Goal: Information Seeking & Learning: Learn about a topic

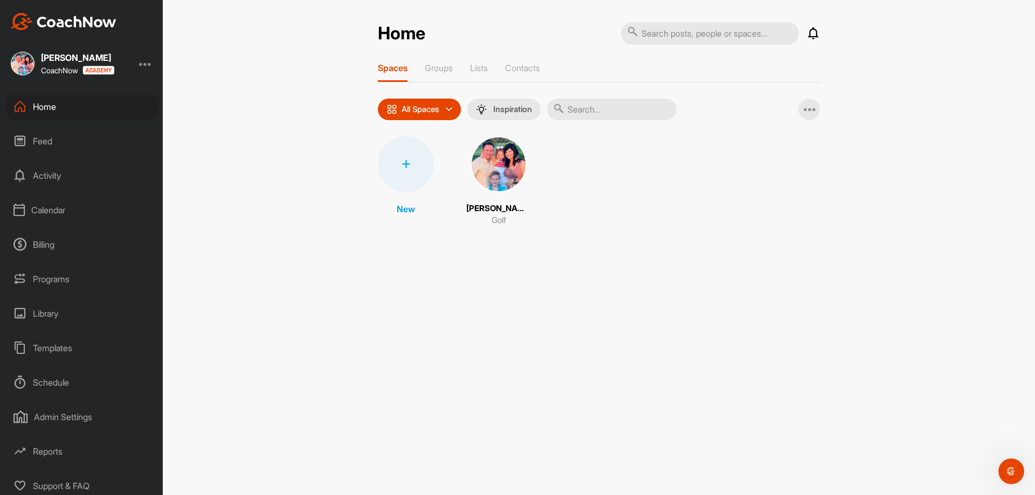
scroll to position [4, 0]
click at [73, 482] on div "Support & FAQ" at bounding box center [82, 481] width 152 height 27
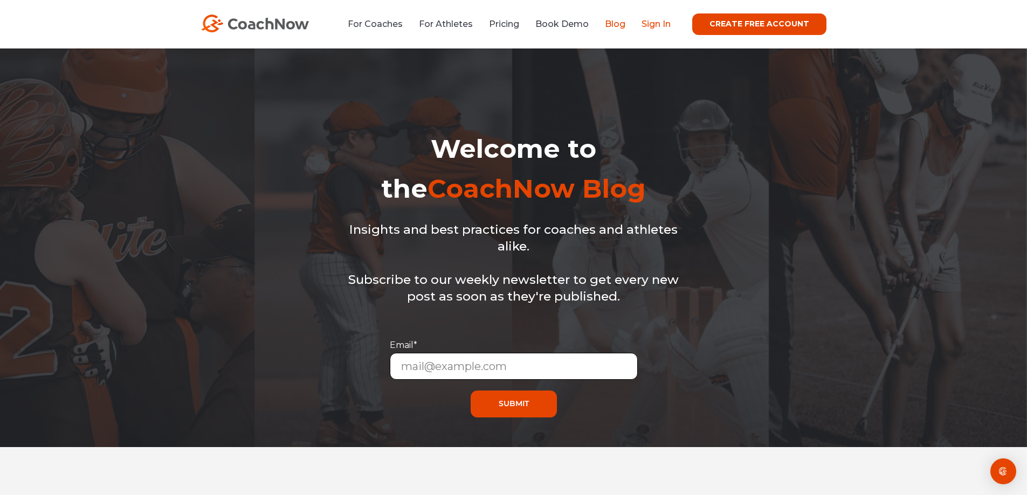
click at [662, 20] on link "Sign In" at bounding box center [655, 24] width 29 height 10
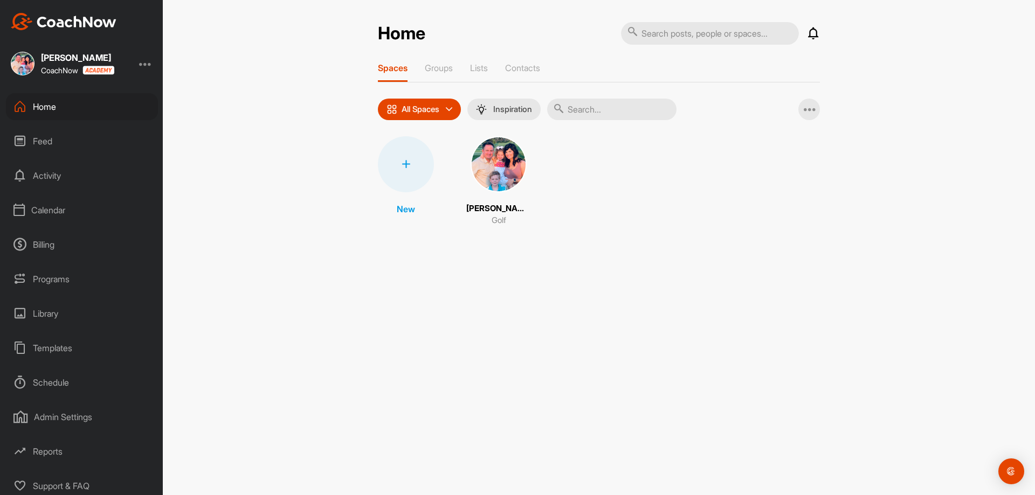
click at [146, 64] on div at bounding box center [145, 63] width 13 height 13
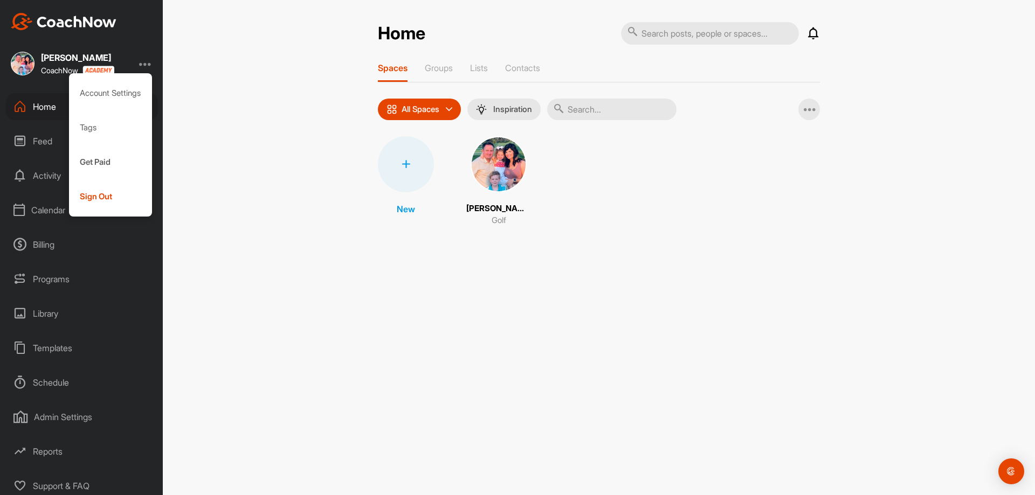
click at [26, 60] on img at bounding box center [23, 64] width 24 height 24
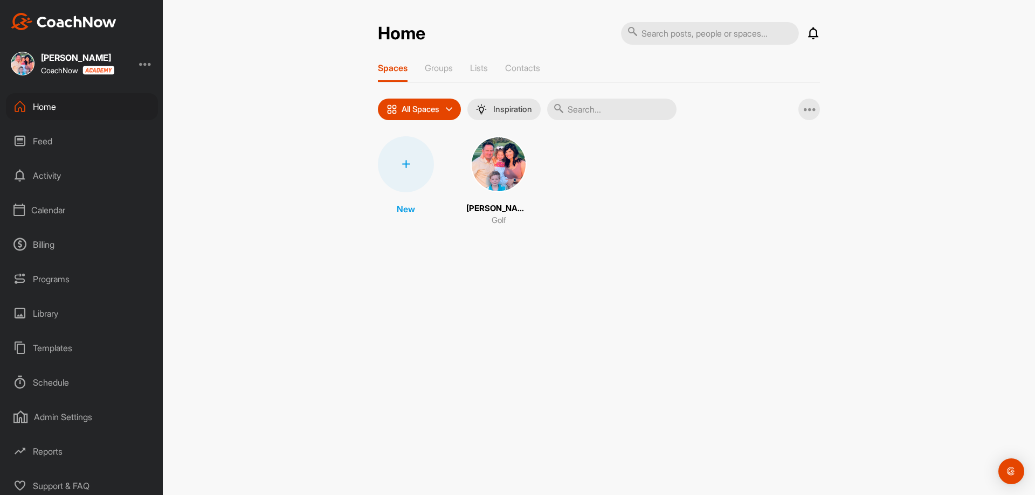
click at [21, 55] on img at bounding box center [23, 64] width 24 height 24
click at [500, 158] on img at bounding box center [499, 164] width 56 height 56
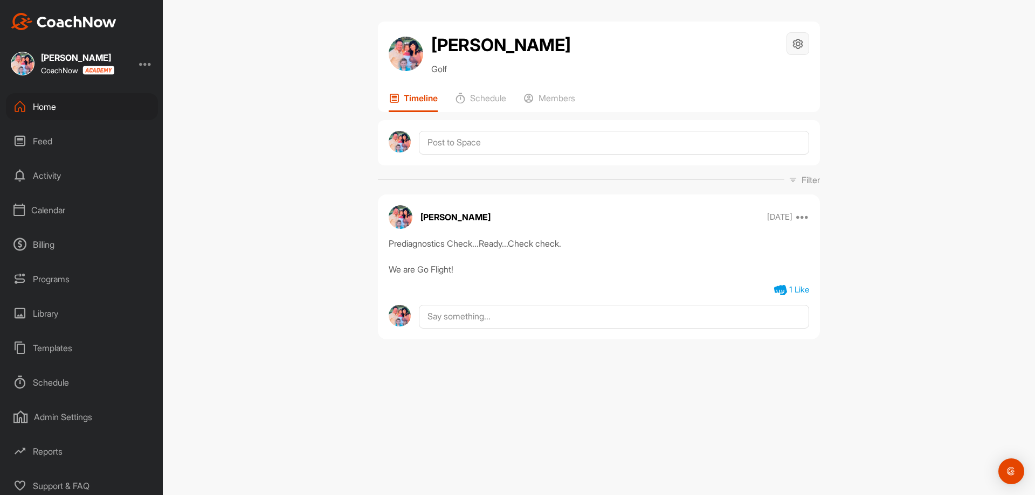
click at [807, 40] on div at bounding box center [798, 43] width 23 height 23
click at [752, 76] on li "Space Settings" at bounding box center [766, 74] width 88 height 35
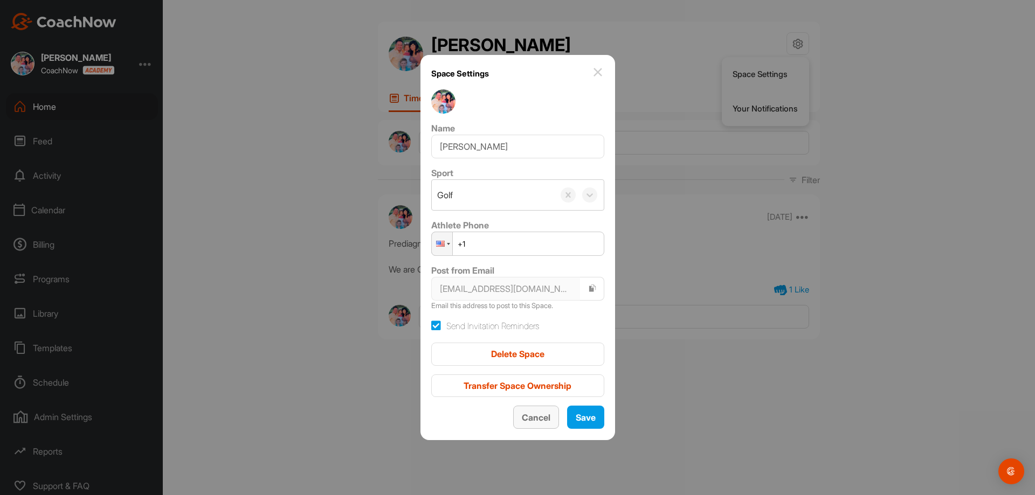
click at [536, 422] on span "Cancel" at bounding box center [536, 417] width 29 height 11
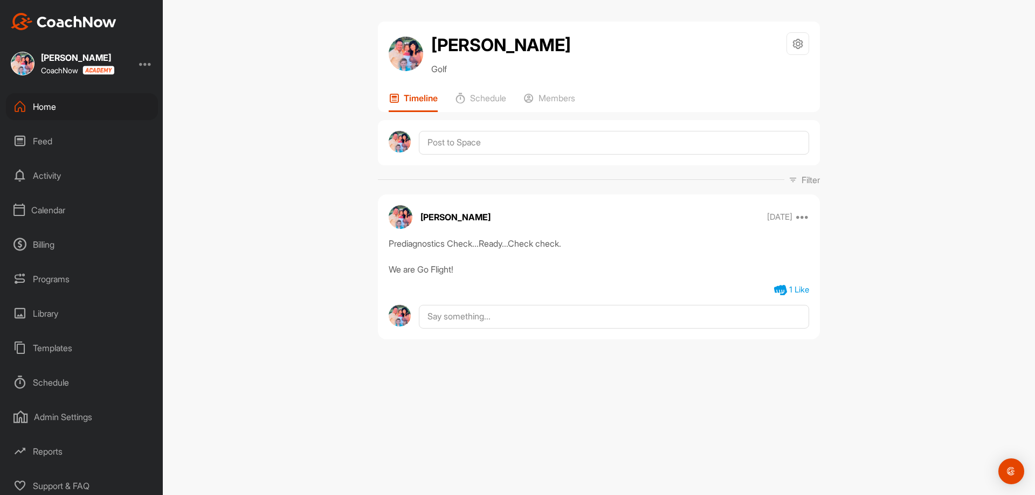
click at [60, 351] on div "Templates" at bounding box center [82, 348] width 152 height 27
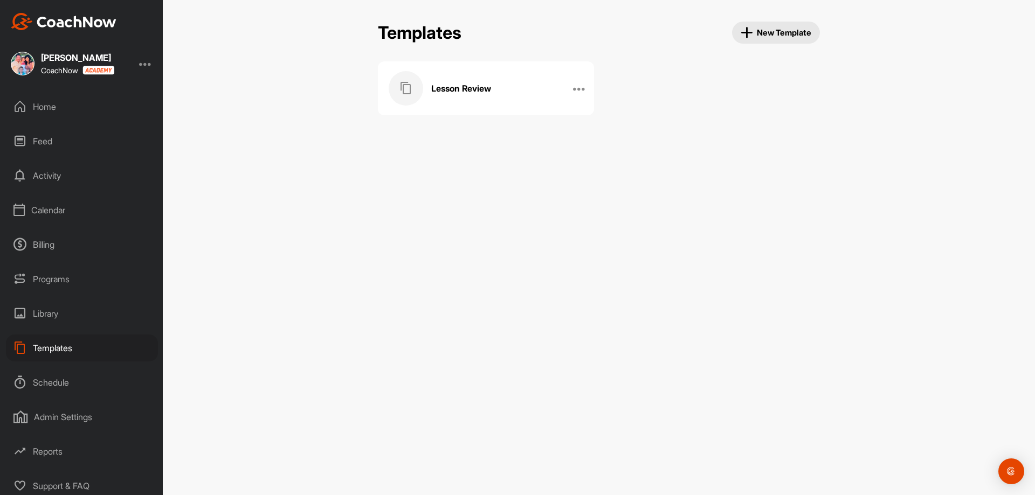
click at [55, 382] on div "Schedule" at bounding box center [82, 382] width 152 height 27
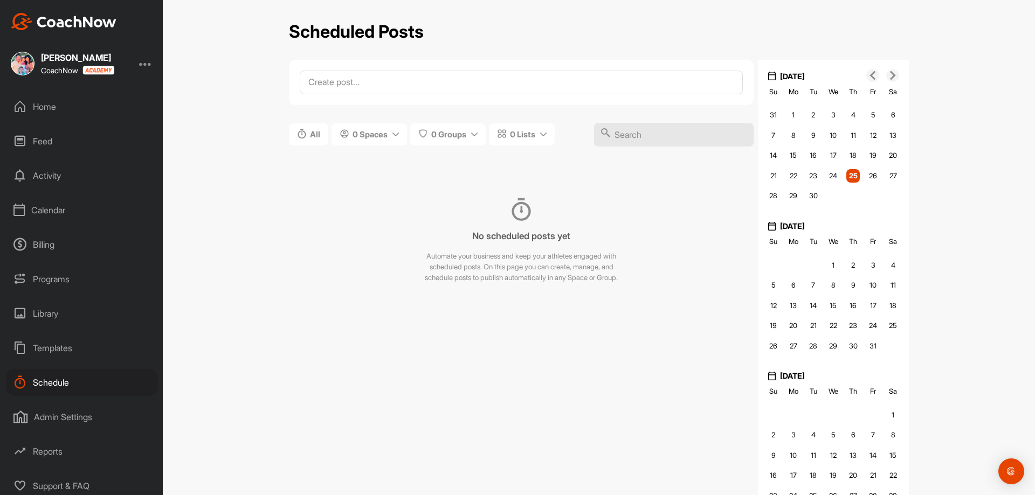
click at [45, 349] on div "Templates" at bounding box center [82, 348] width 152 height 27
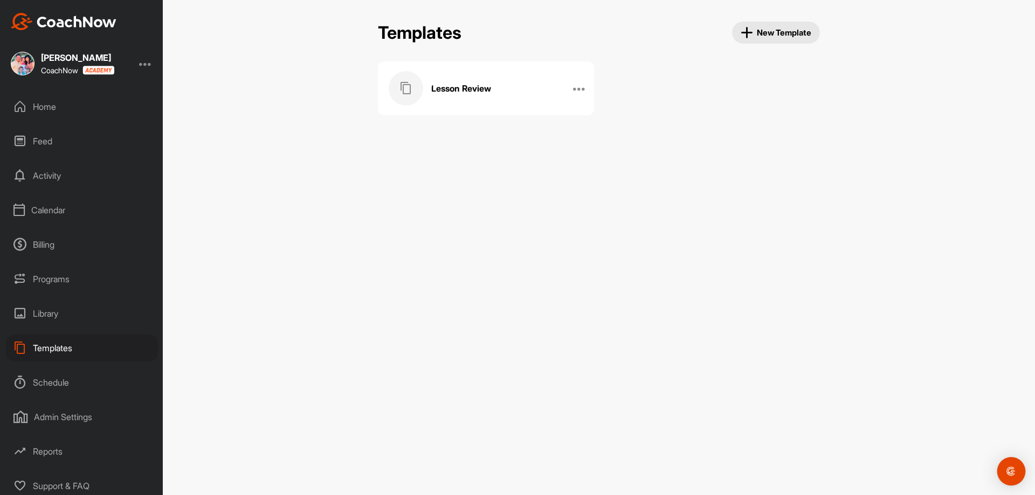
click at [1000, 464] on div "Open Intercom Messenger" at bounding box center [1011, 472] width 29 height 29
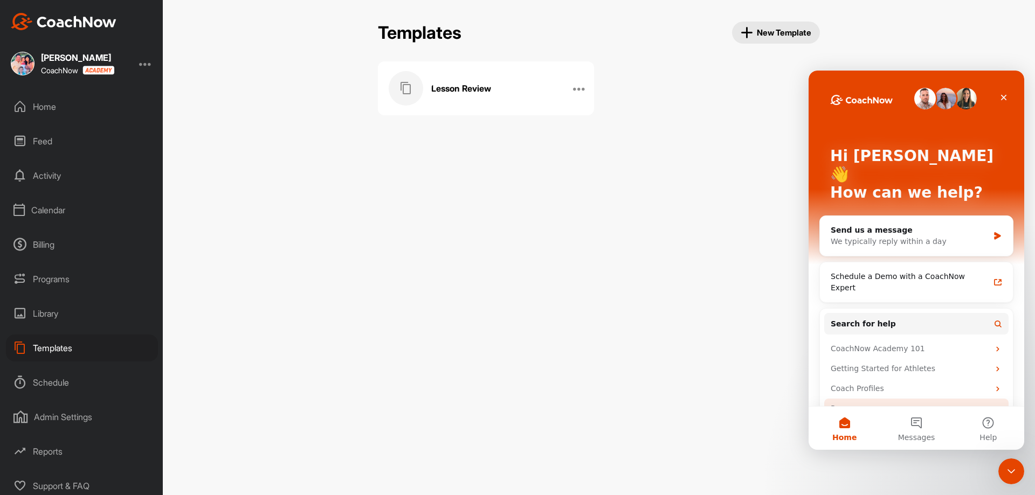
click at [866, 403] on div "Programs" at bounding box center [910, 408] width 158 height 11
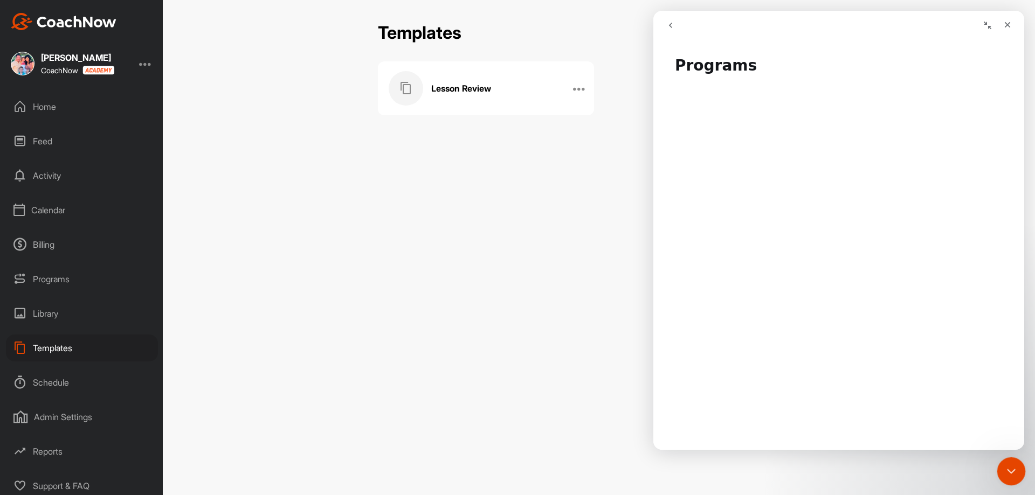
click at [1006, 471] on icon "Close Intercom Messenger" at bounding box center [1009, 470] width 13 height 13
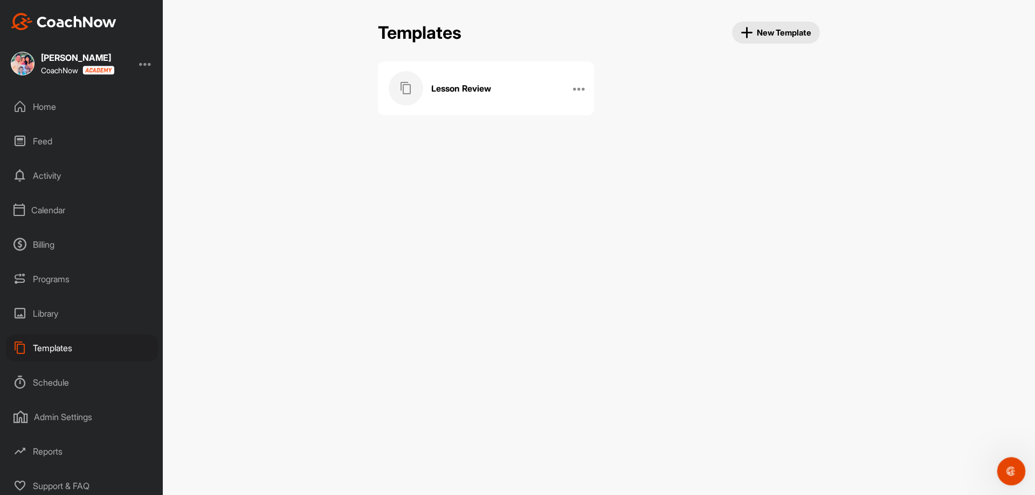
click at [1008, 474] on icon "Open Intercom Messenger" at bounding box center [1010, 470] width 18 height 18
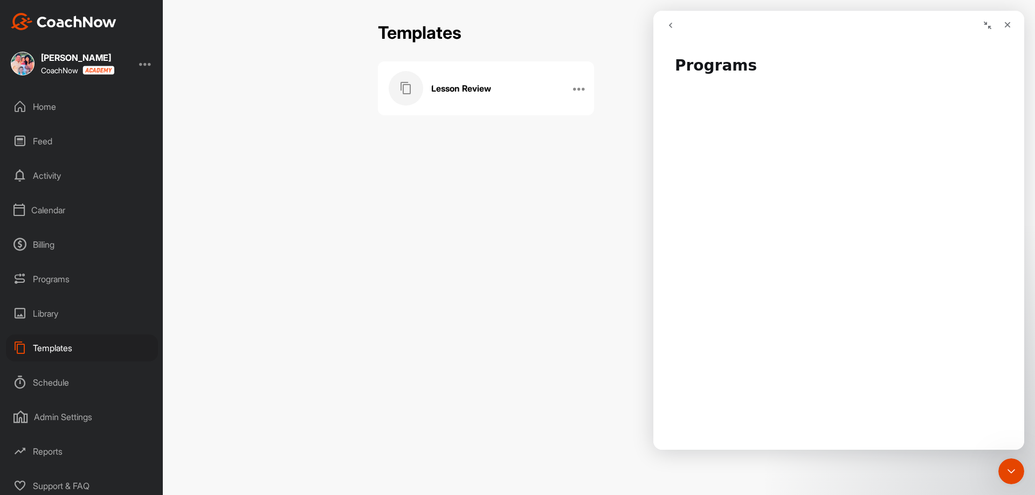
click at [674, 22] on icon "go back" at bounding box center [670, 25] width 9 height 9
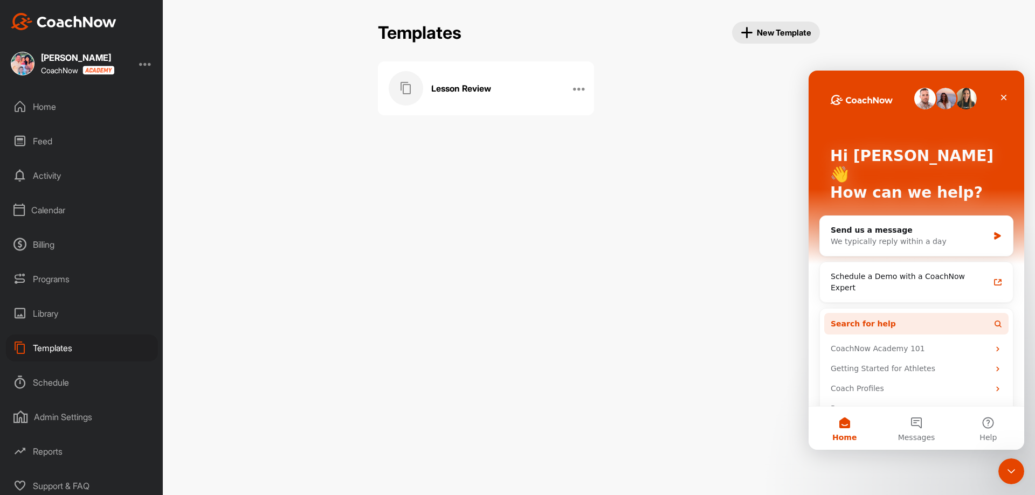
click at [904, 313] on button "Search for help" at bounding box center [916, 324] width 184 height 22
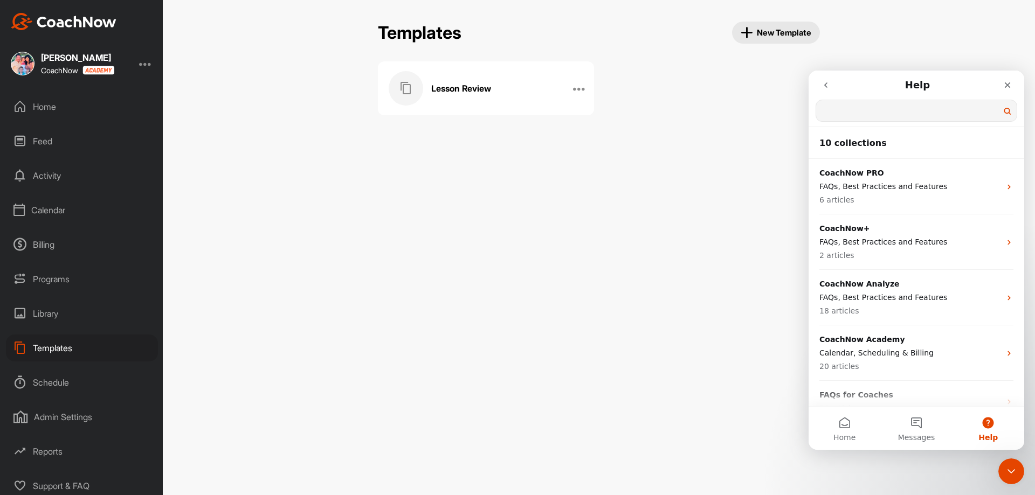
scroll to position [54, 0]
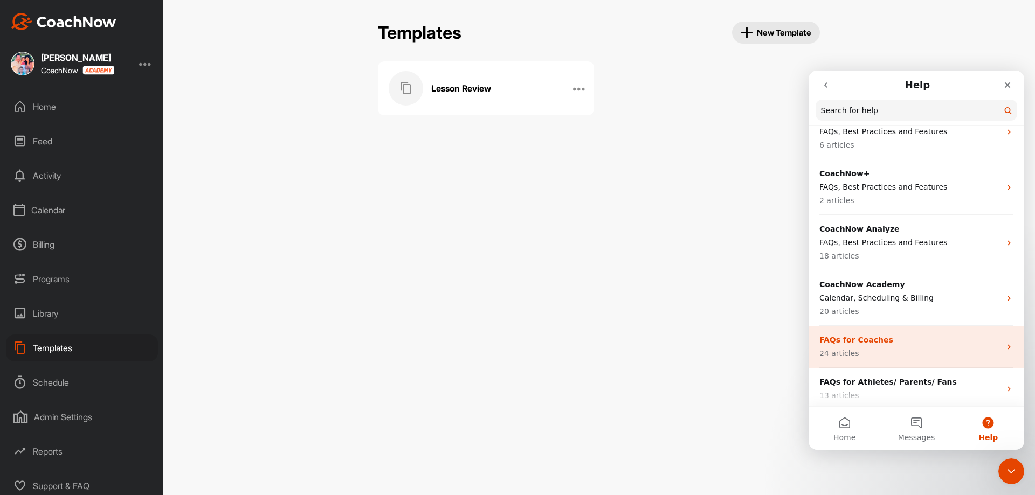
click at [858, 343] on p "FAQs for Coaches" at bounding box center [909, 340] width 181 height 11
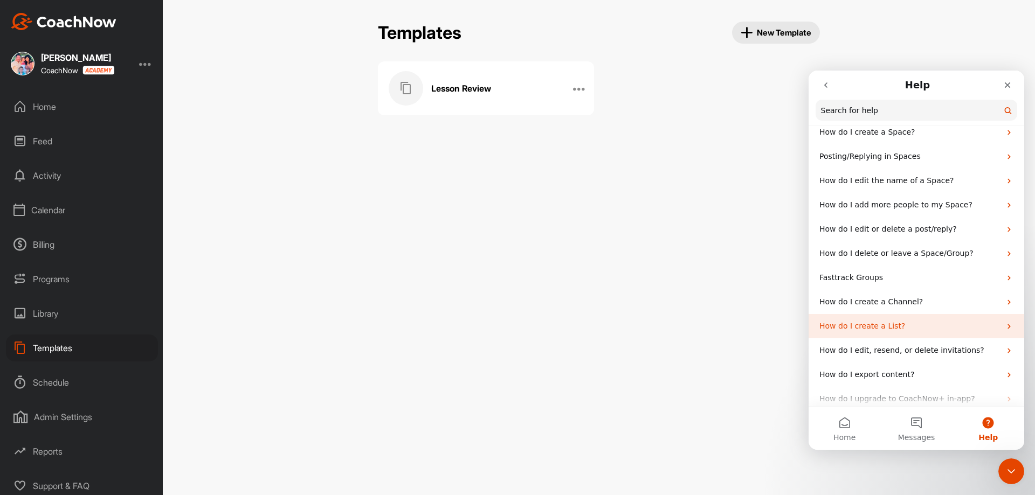
scroll to position [162, 0]
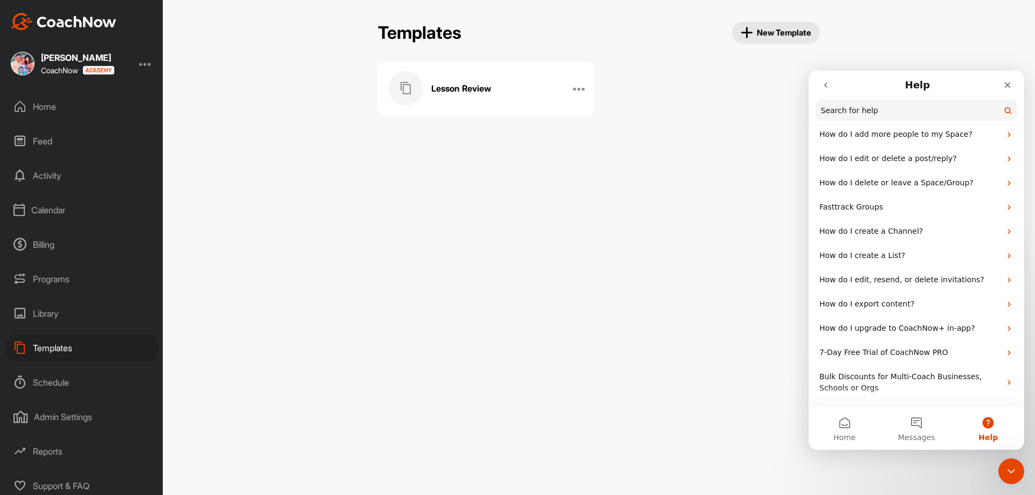
click at [818, 80] on button "go back" at bounding box center [826, 85] width 20 height 20
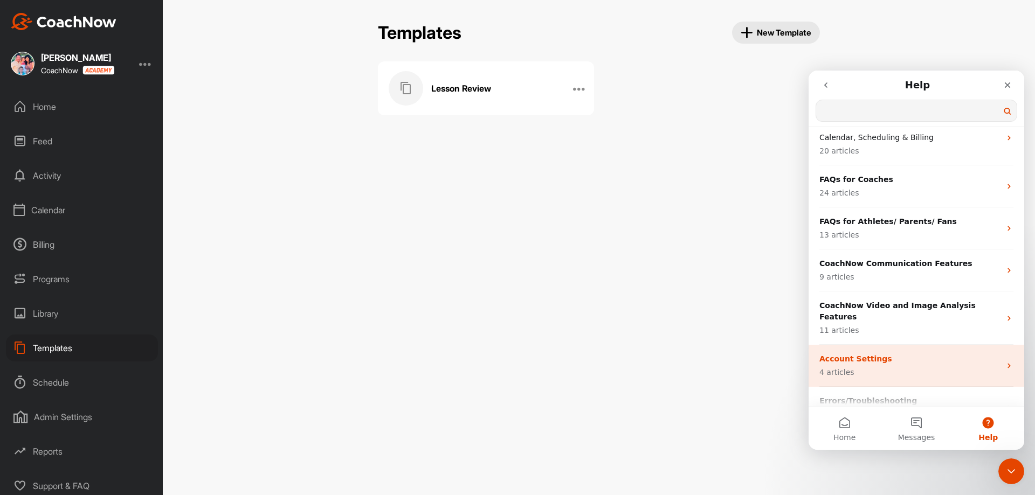
scroll to position [227, 0]
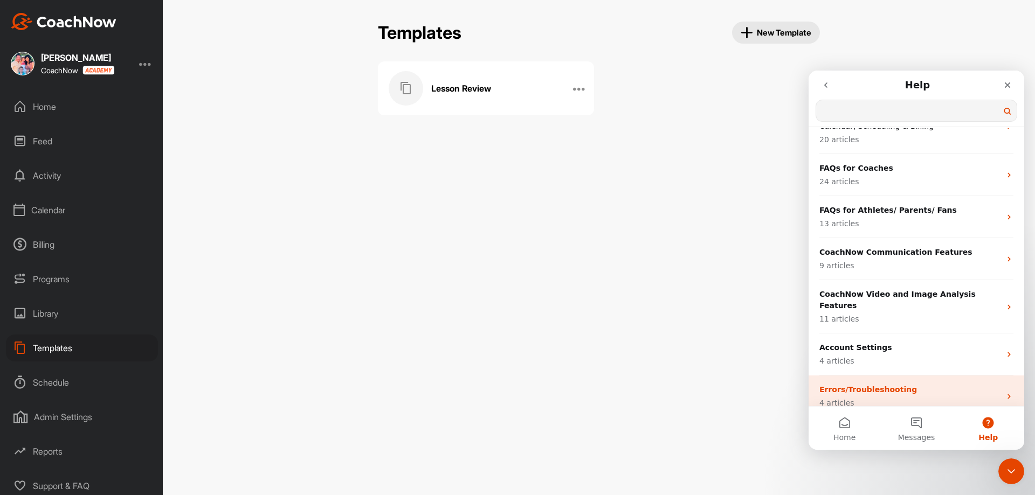
click at [862, 384] on p "Errors/Troubleshooting" at bounding box center [909, 389] width 181 height 11
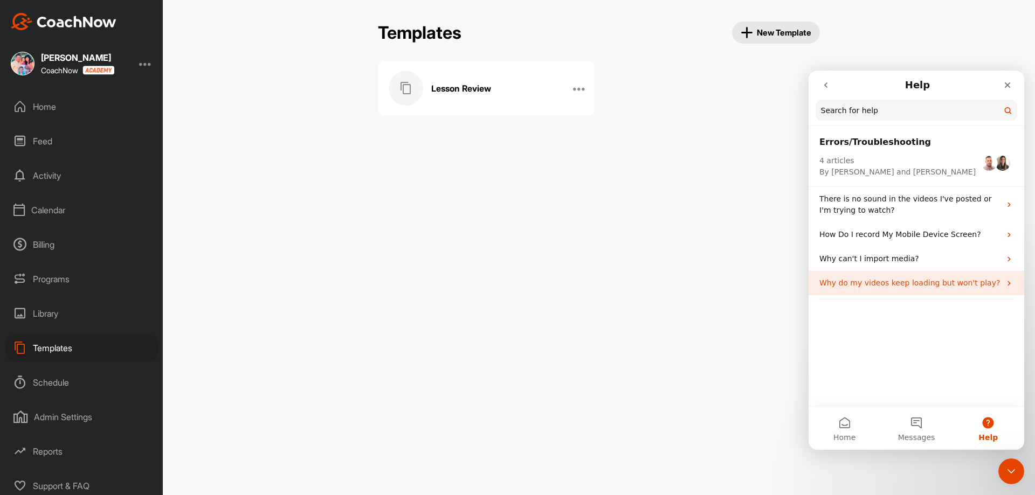
click at [946, 281] on p "Why do my videos keep loading but won't play?" at bounding box center [909, 283] width 181 height 11
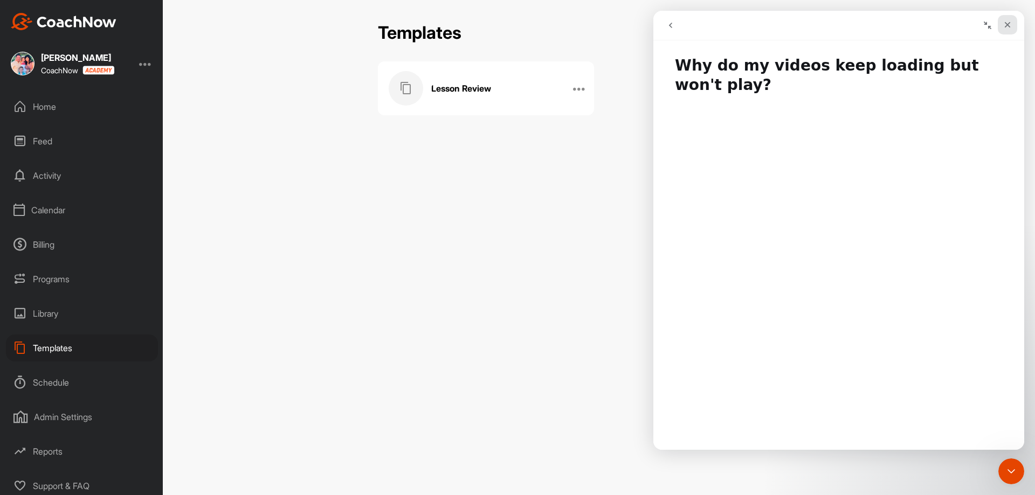
click at [1011, 27] on icon "Close" at bounding box center [1007, 24] width 9 height 9
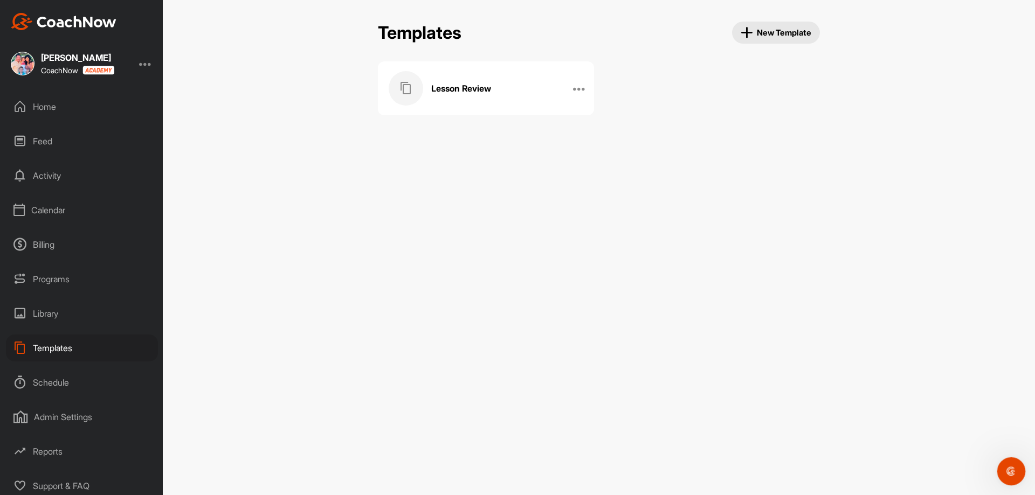
click at [1003, 464] on div "Open Intercom Messenger" at bounding box center [1010, 470] width 36 height 36
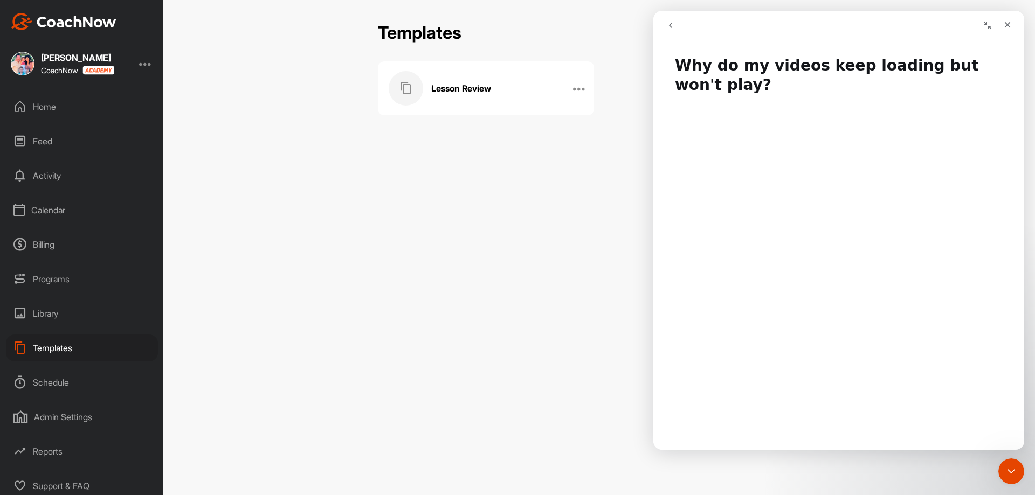
click at [675, 24] on button "go back" at bounding box center [670, 25] width 20 height 20
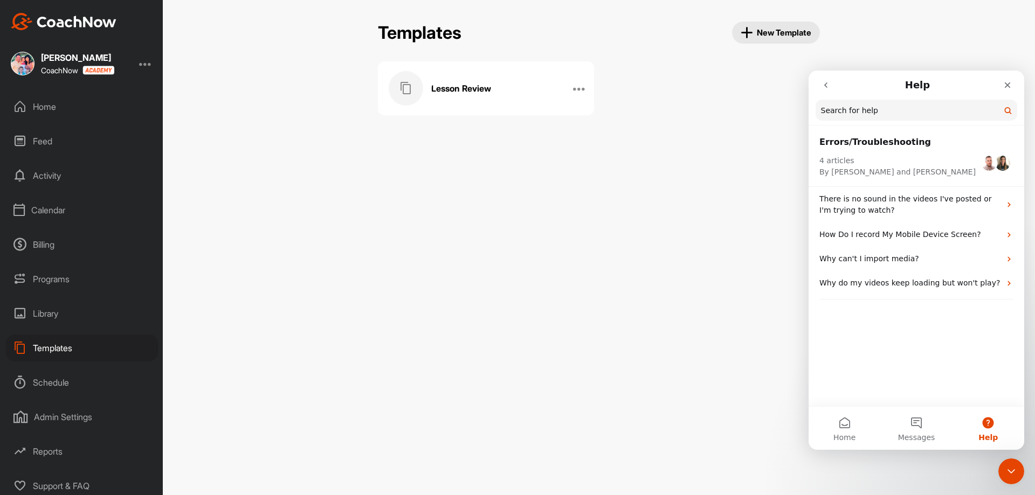
click at [53, 144] on div "Feed" at bounding box center [82, 141] width 152 height 27
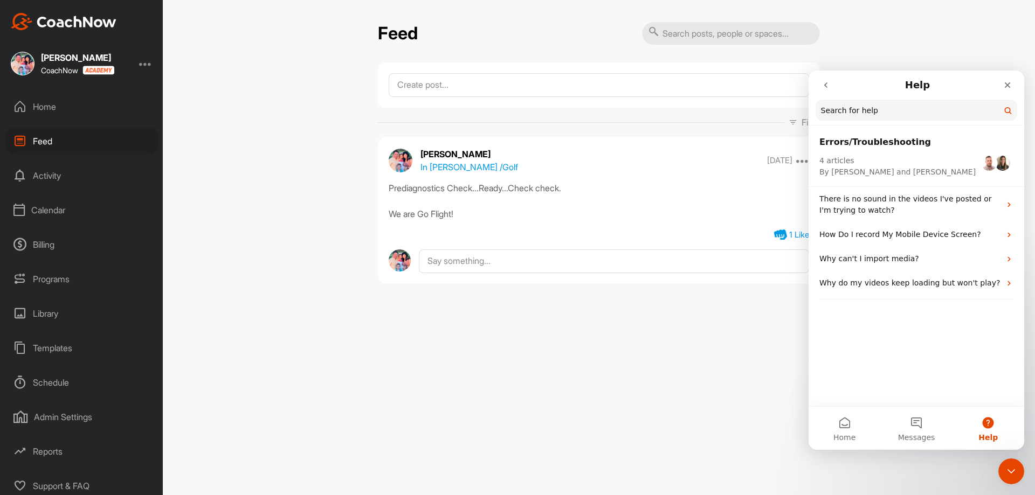
click at [53, 108] on div "Home" at bounding box center [82, 106] width 152 height 27
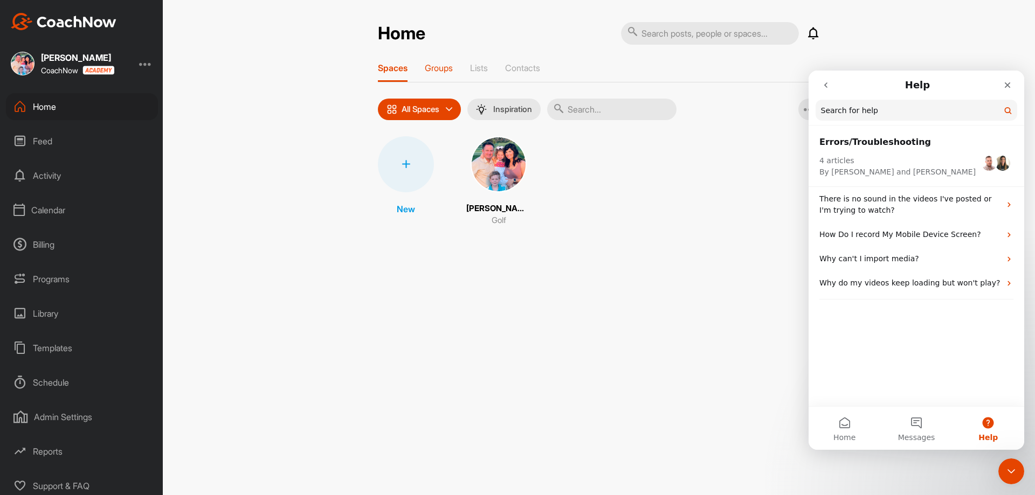
click at [446, 66] on p "Groups" at bounding box center [439, 68] width 28 height 11
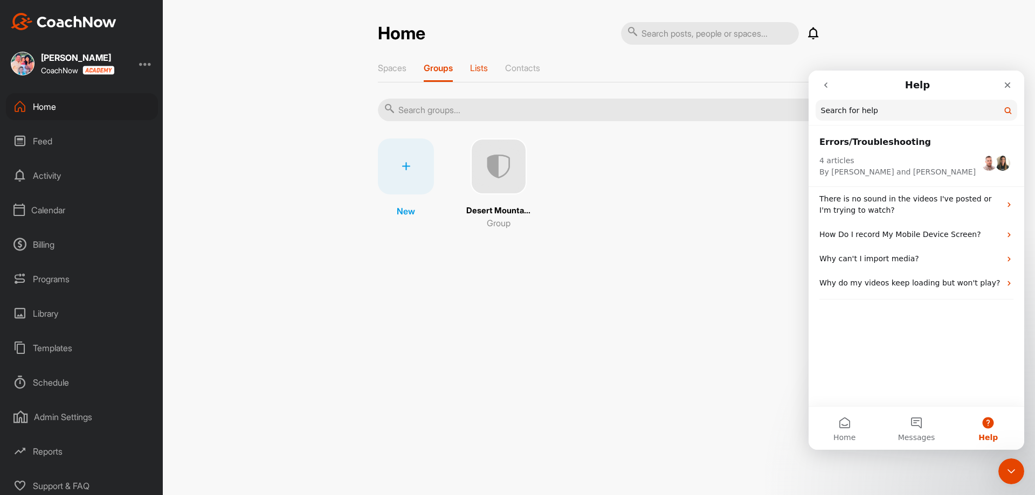
click at [474, 74] on div "Lists" at bounding box center [479, 72] width 18 height 19
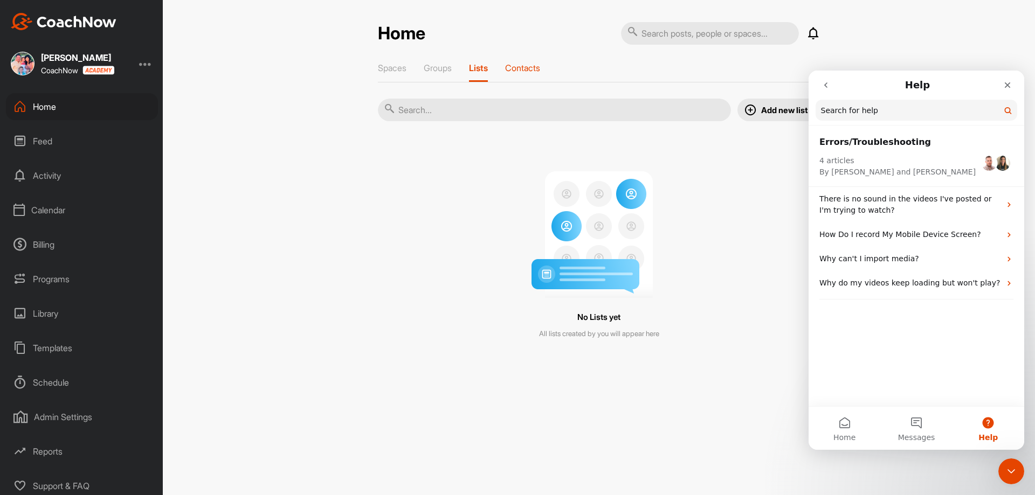
click at [516, 68] on p "Contacts" at bounding box center [522, 68] width 35 height 11
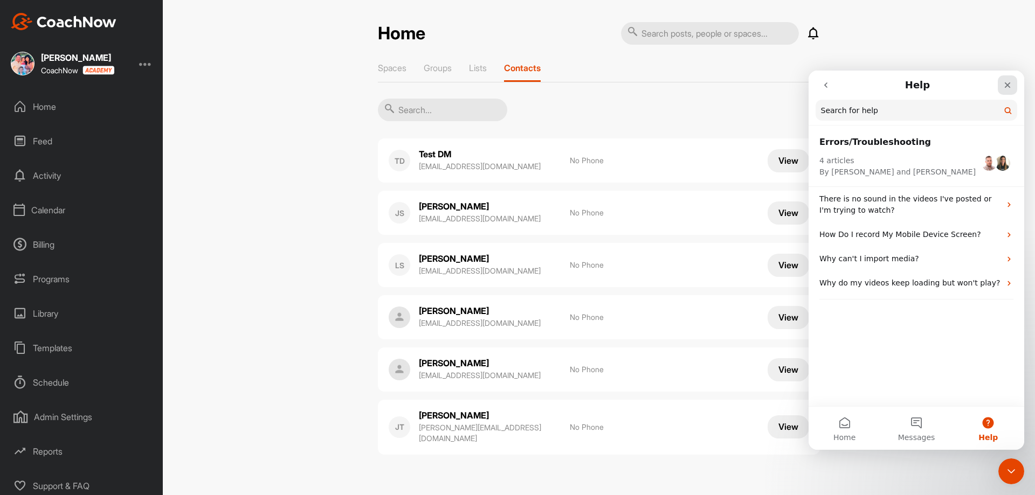
click at [998, 86] on div "Close" at bounding box center [1007, 84] width 19 height 19
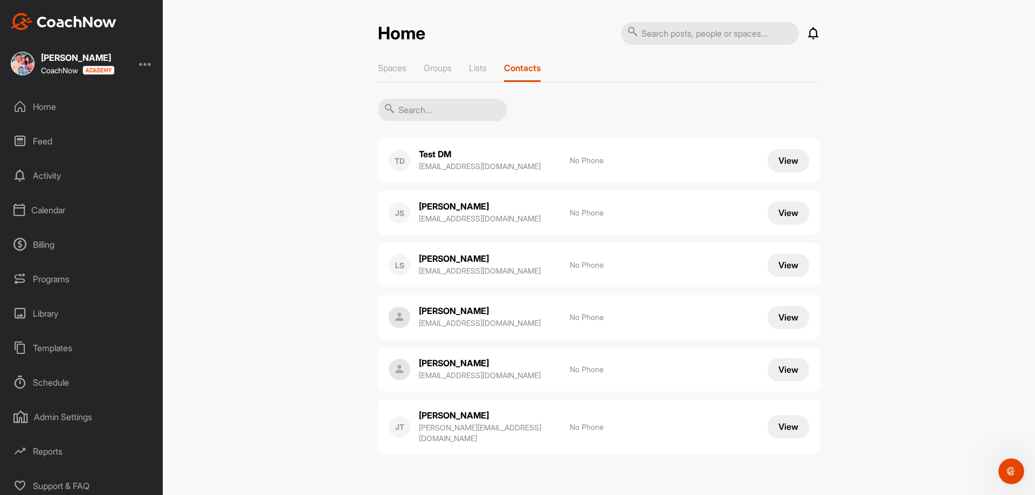
click at [37, 177] on div "Activity" at bounding box center [82, 175] width 152 height 27
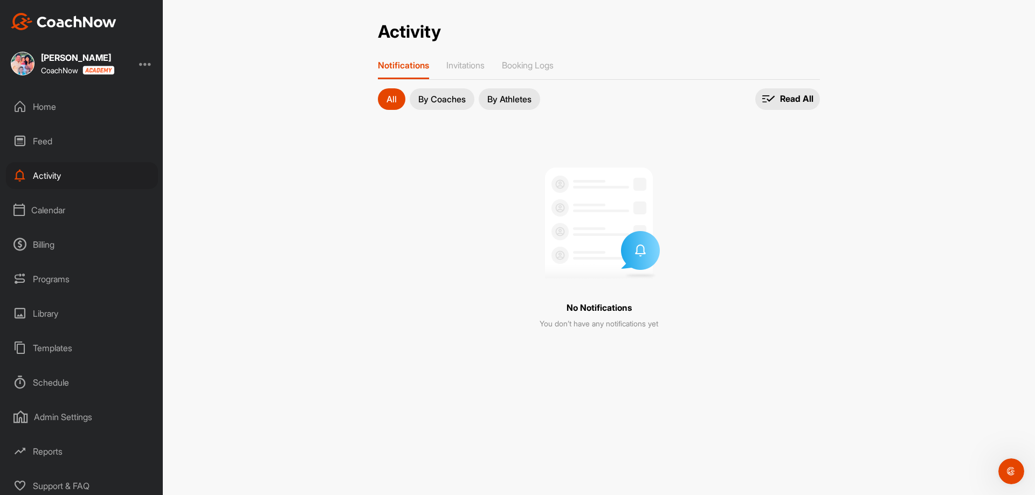
click at [45, 211] on div "Calendar" at bounding box center [82, 210] width 152 height 27
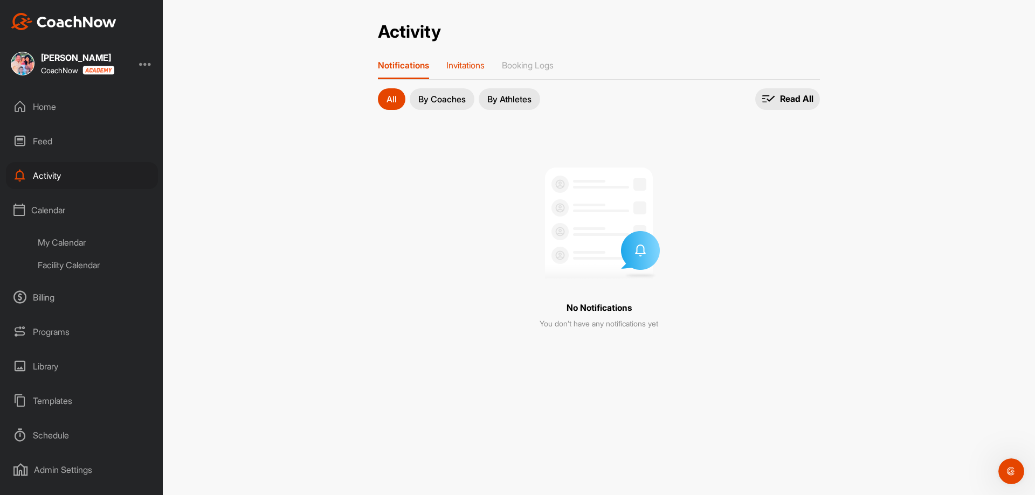
click at [457, 65] on p "Invitations" at bounding box center [465, 65] width 38 height 11
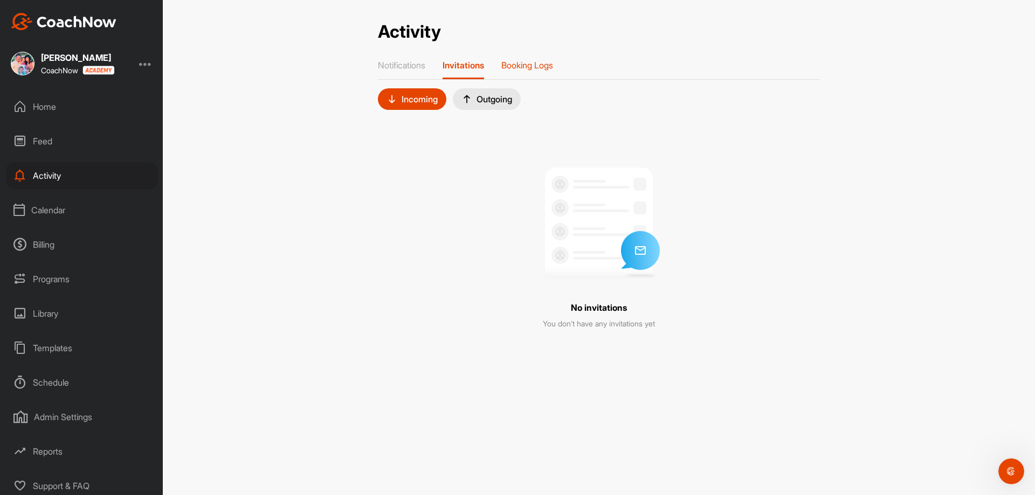
click at [530, 61] on p "Booking Logs" at bounding box center [527, 65] width 52 height 11
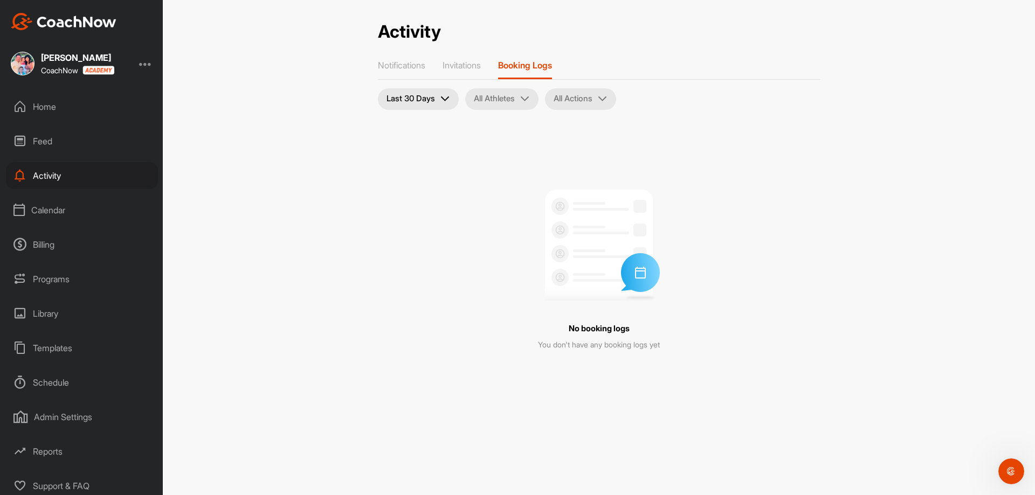
click at [55, 281] on div "Programs" at bounding box center [82, 279] width 152 height 27
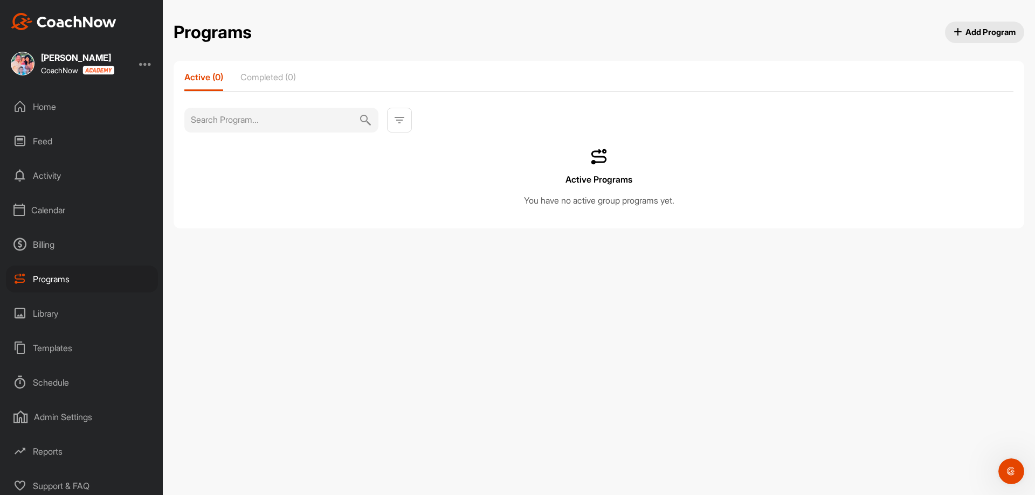
click at [61, 249] on div "Billing" at bounding box center [82, 244] width 152 height 27
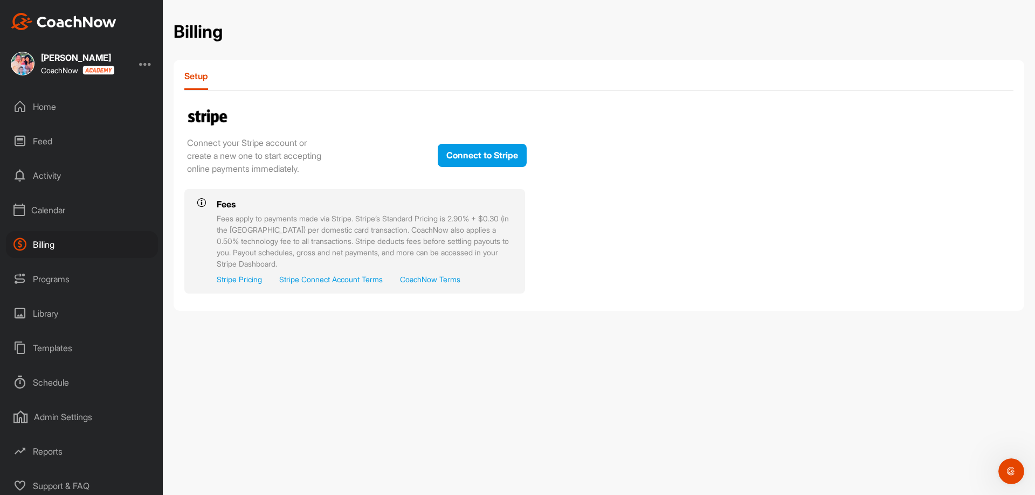
click at [82, 212] on div "Calendar" at bounding box center [82, 210] width 152 height 27
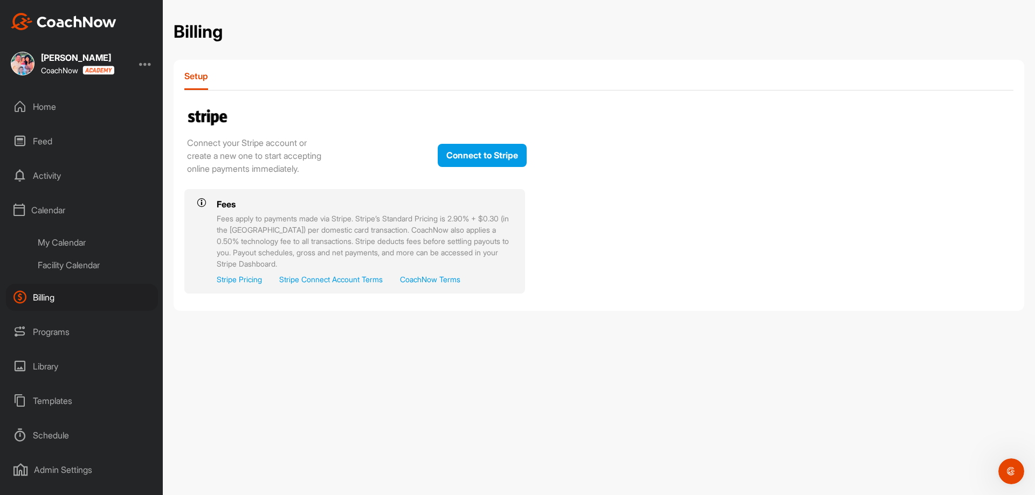
click at [50, 362] on div "Library" at bounding box center [82, 366] width 152 height 27
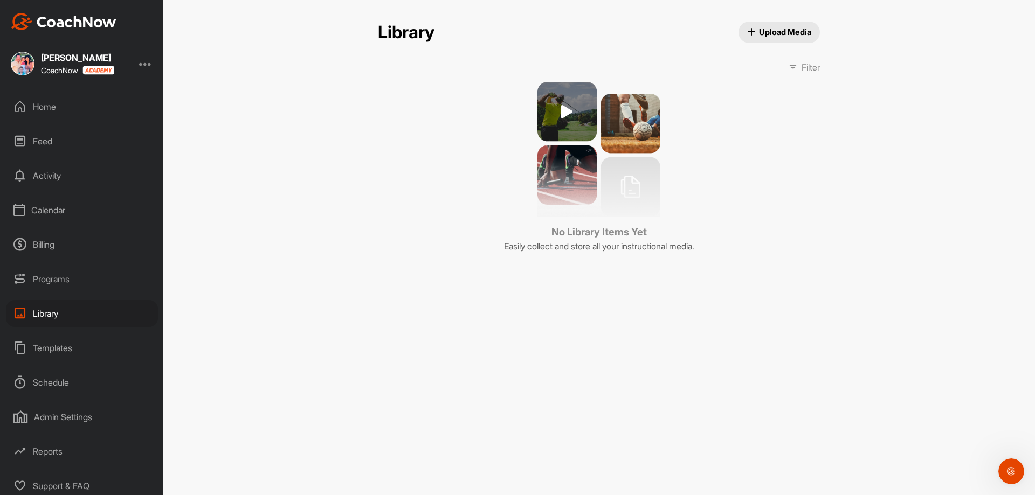
click at [40, 419] on div "Admin Settings" at bounding box center [82, 417] width 152 height 27
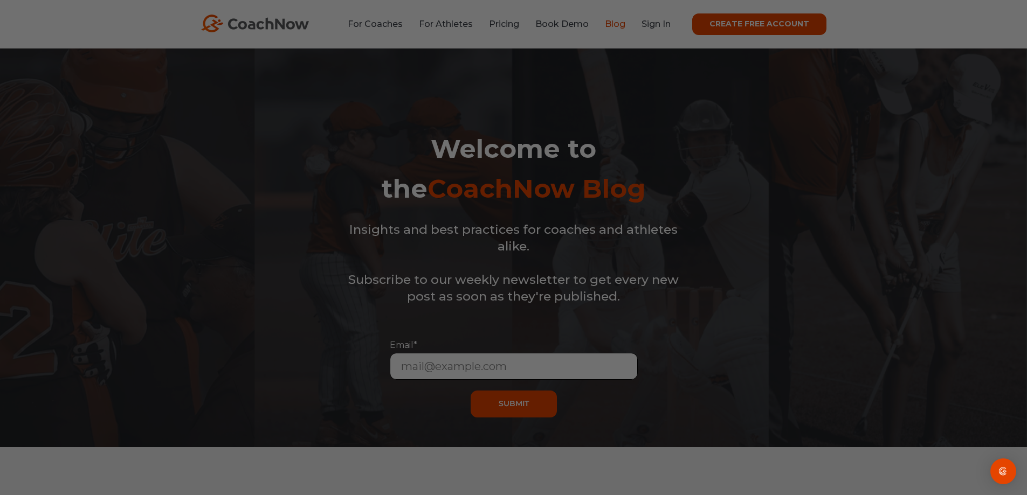
click at [395, 23] on div at bounding box center [518, 250] width 1037 height 500
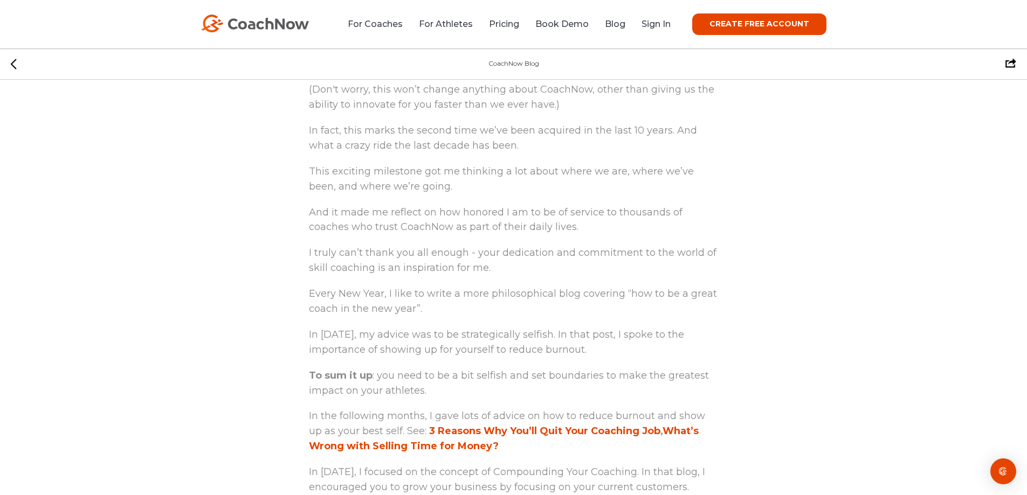
scroll to position [970, 0]
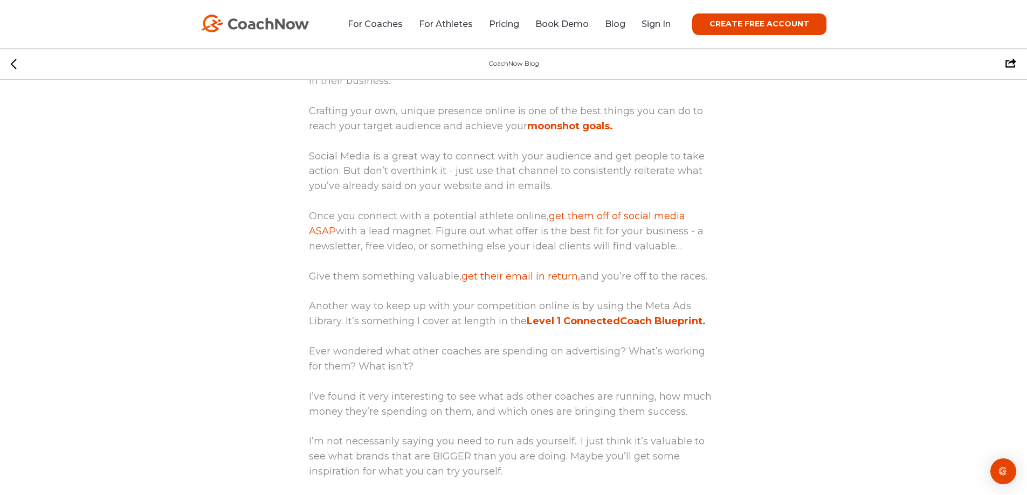
scroll to position [2156, 0]
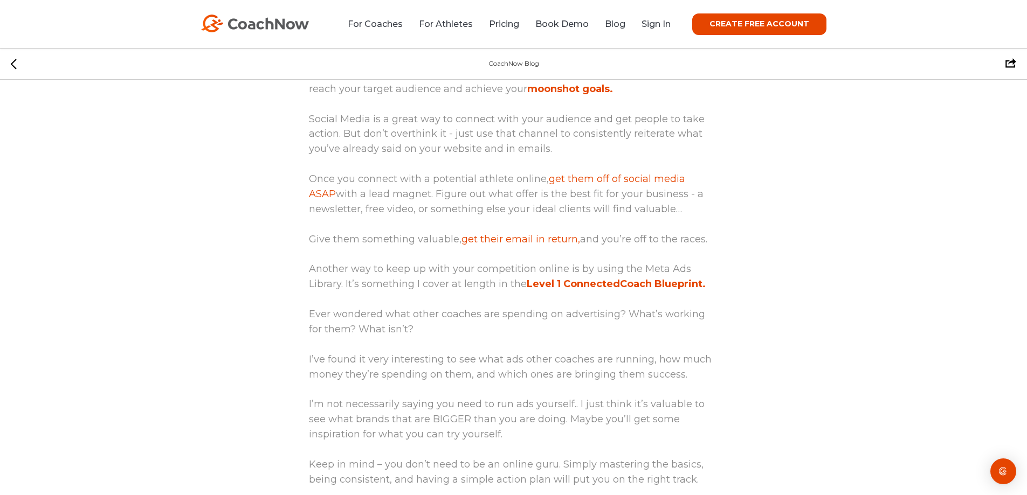
click at [559, 290] on strong "Level 1 ConnectedCoach Blueprint." at bounding box center [616, 284] width 179 height 12
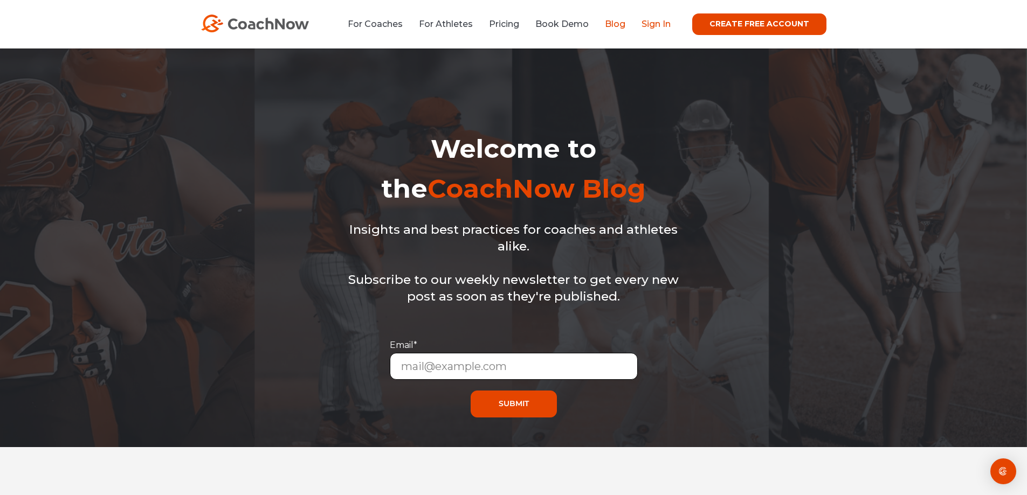
click at [664, 22] on link "Sign In" at bounding box center [655, 24] width 29 height 10
